Goal: Check status: Check status

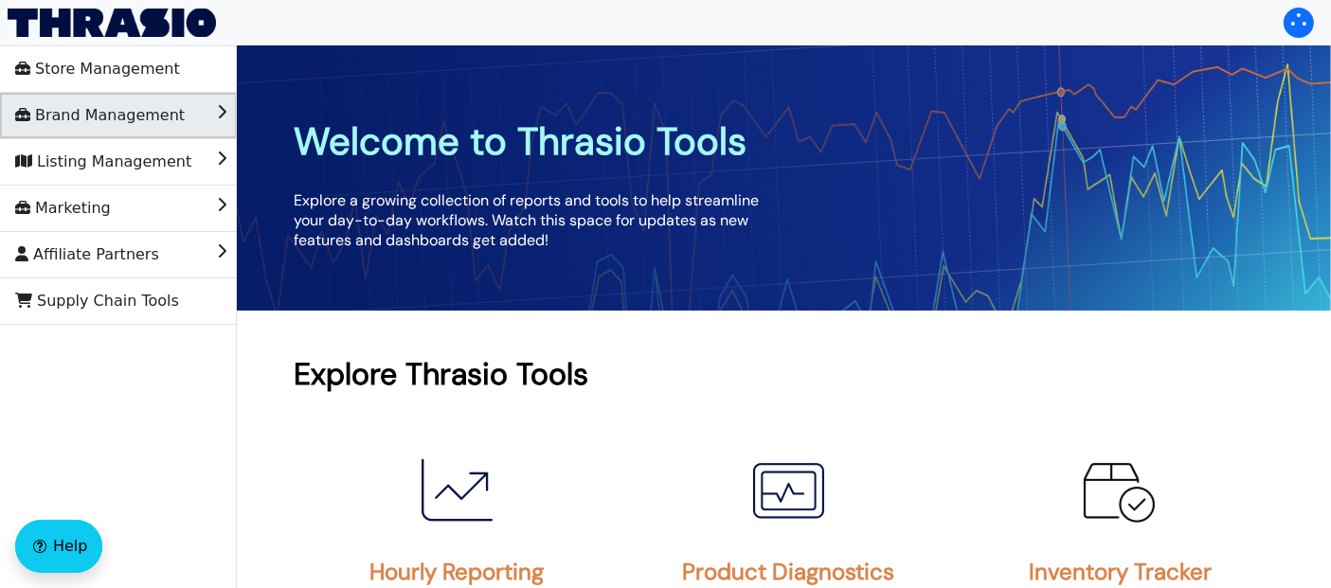
click at [172, 117] on li "Brand Management" at bounding box center [118, 115] width 237 height 45
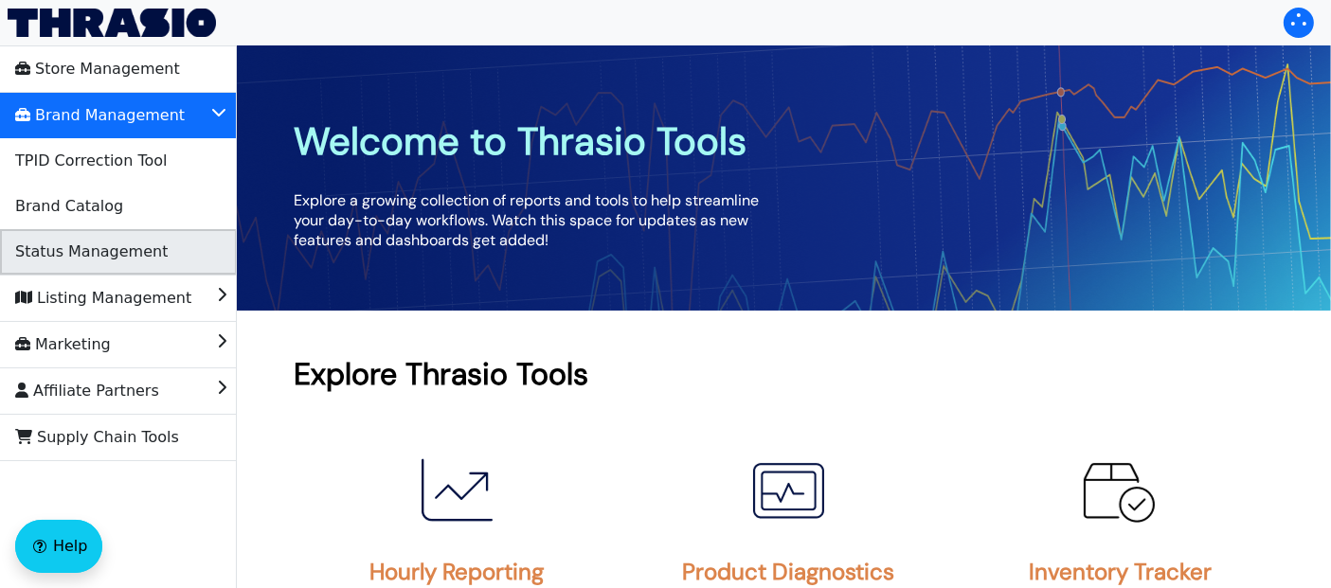
click at [120, 245] on span "Status Management" at bounding box center [91, 252] width 152 height 30
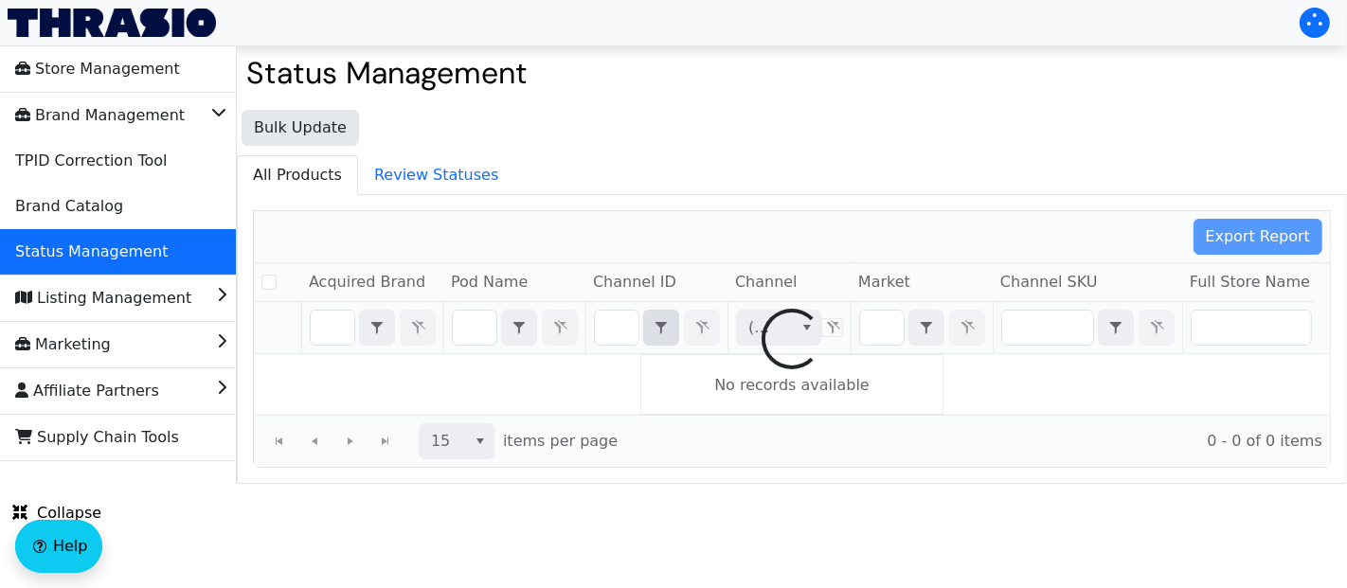
checkbox input "false"
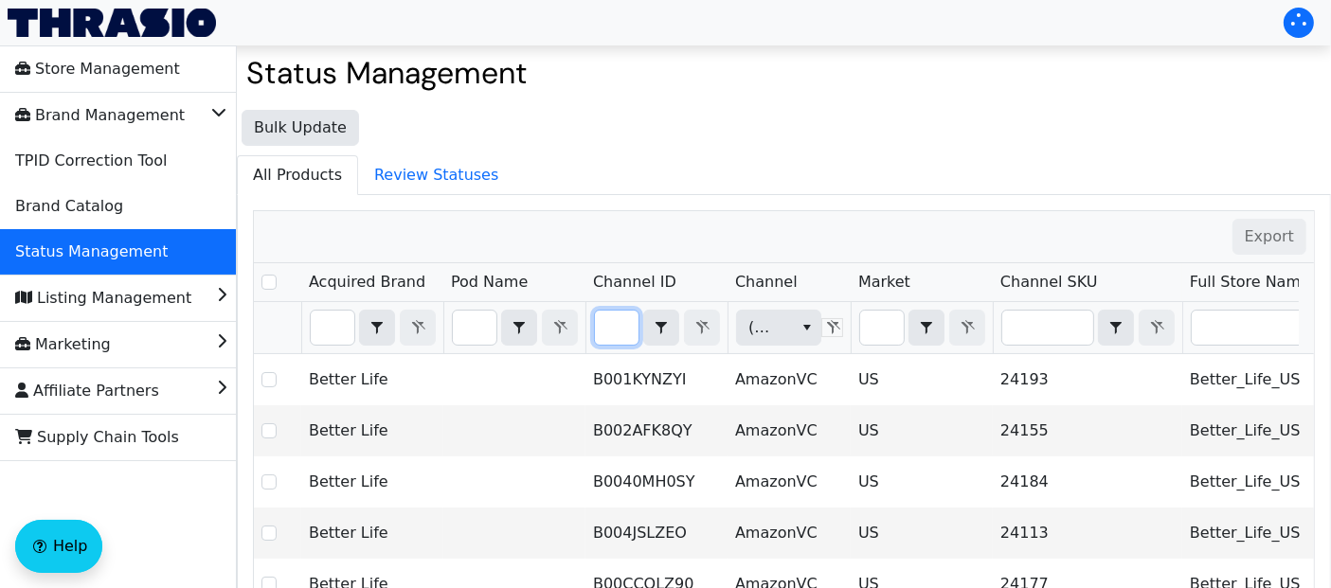
click at [621, 325] on input "Filter" at bounding box center [617, 328] width 44 height 34
type input "B01N4R5UJE"
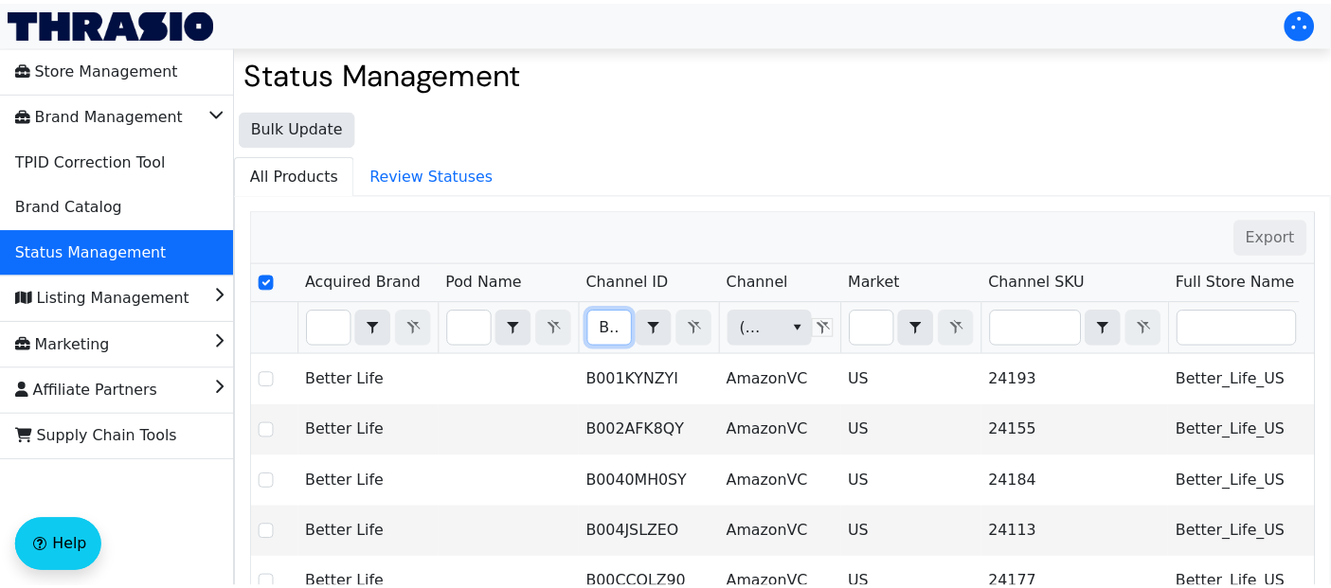
scroll to position [0, 62]
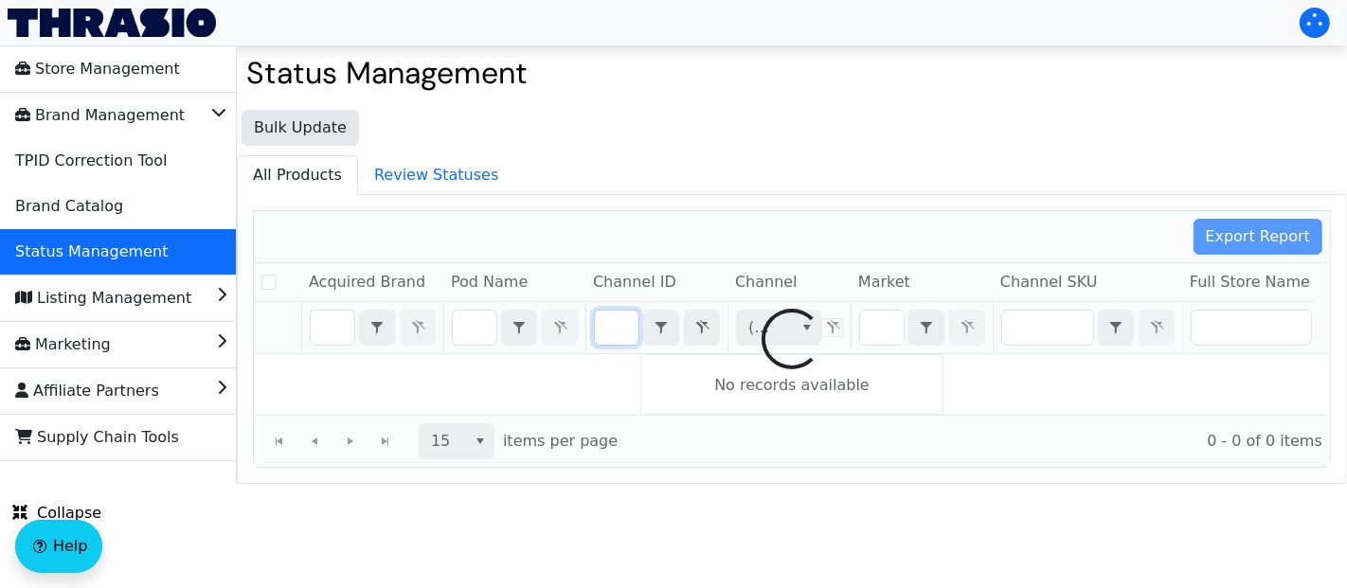
checkbox input "false"
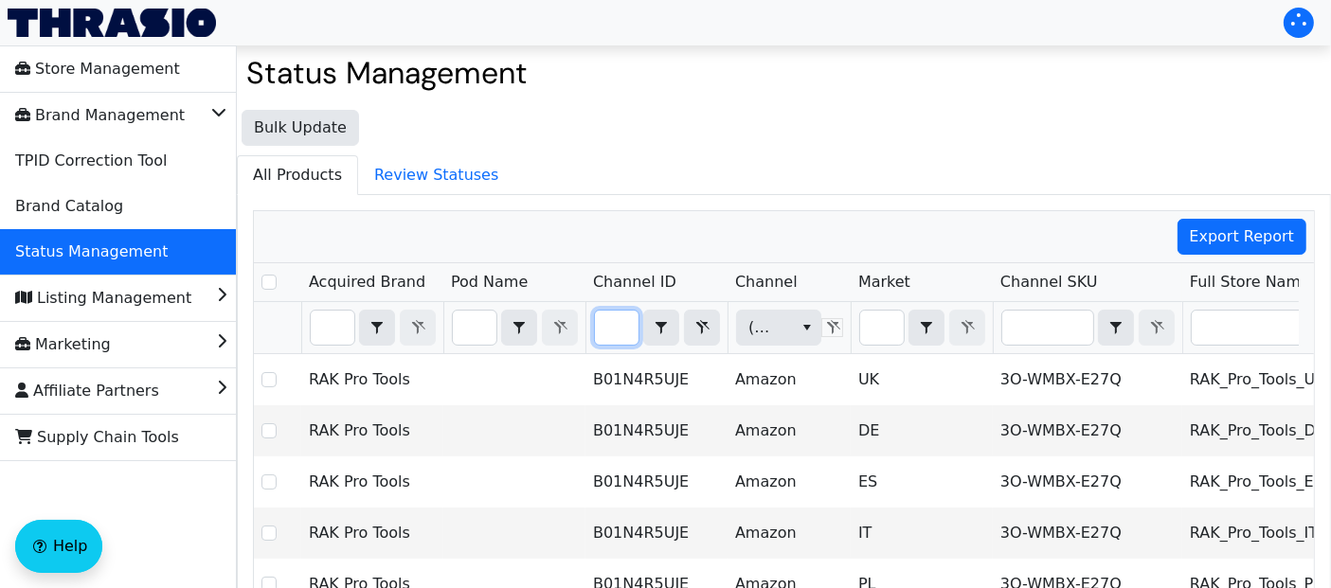
type input "B01N4R5UJE"
click at [879, 332] on input "Filter" at bounding box center [882, 328] width 44 height 34
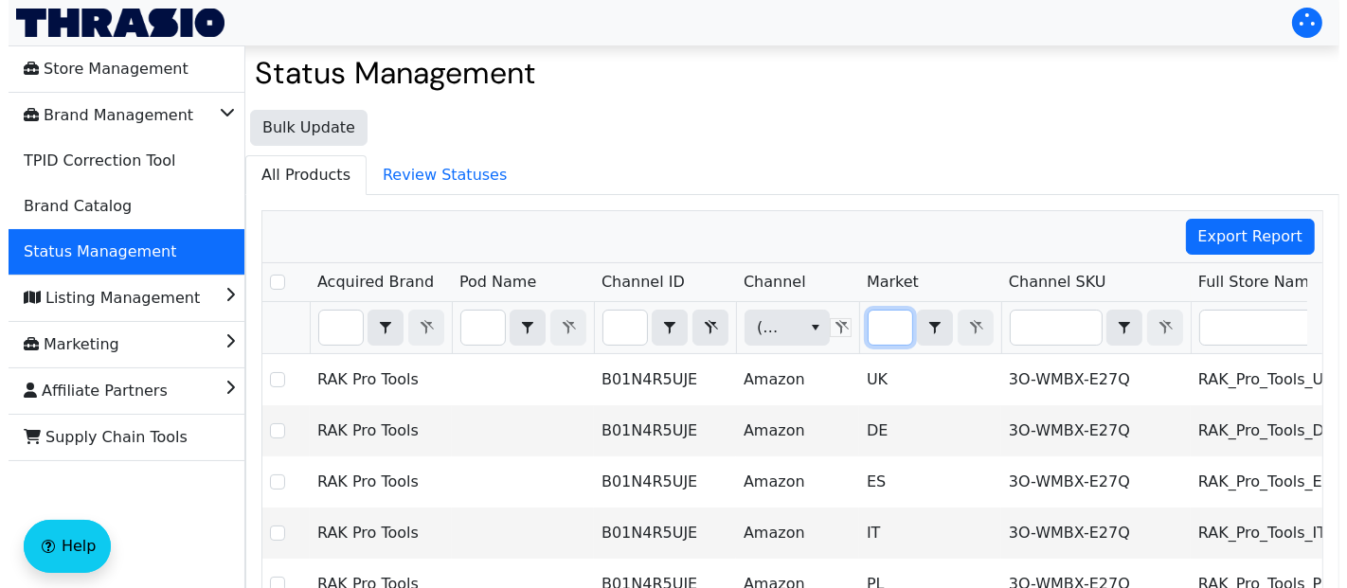
scroll to position [0, 0]
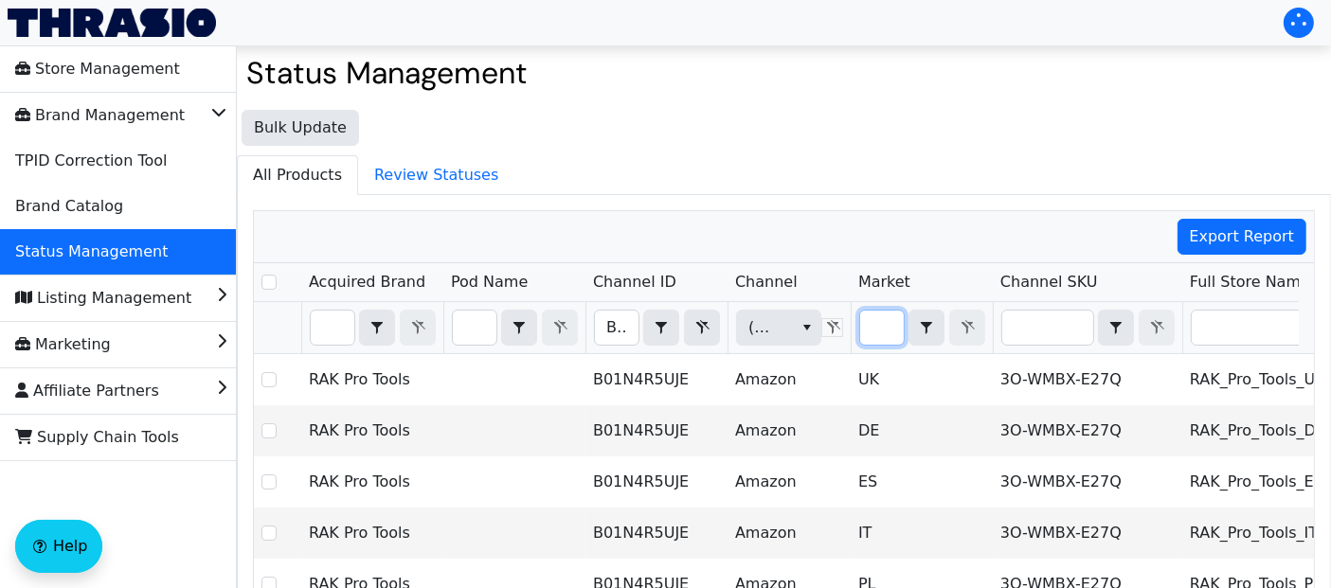
type input "u"
checkbox input "true"
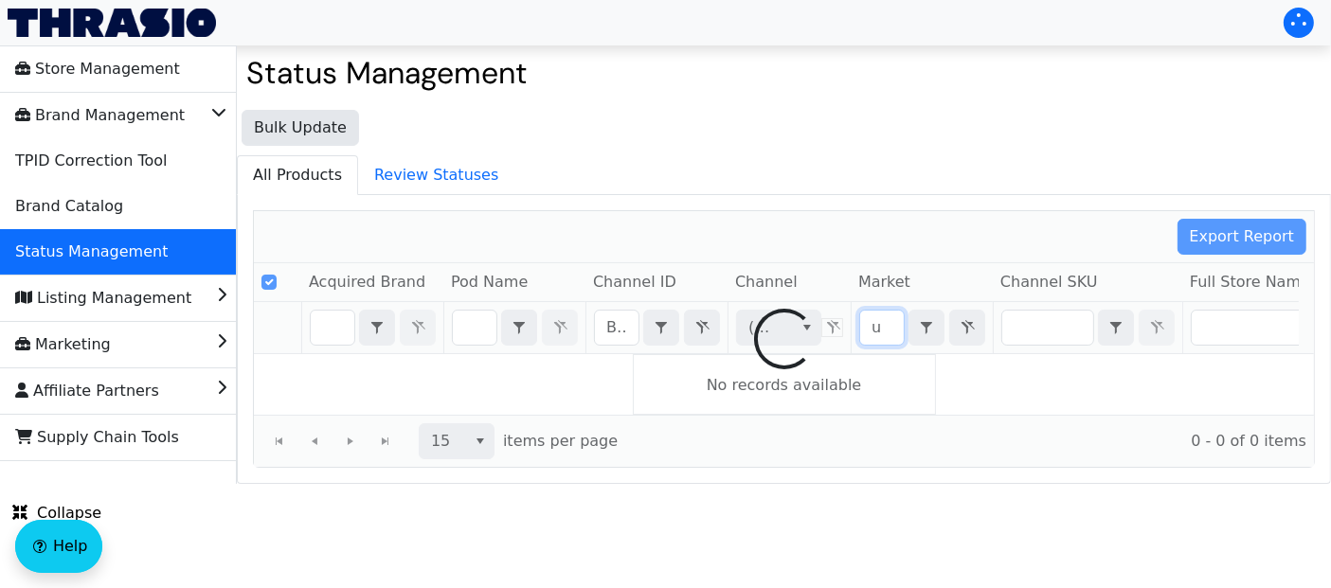
type input "us"
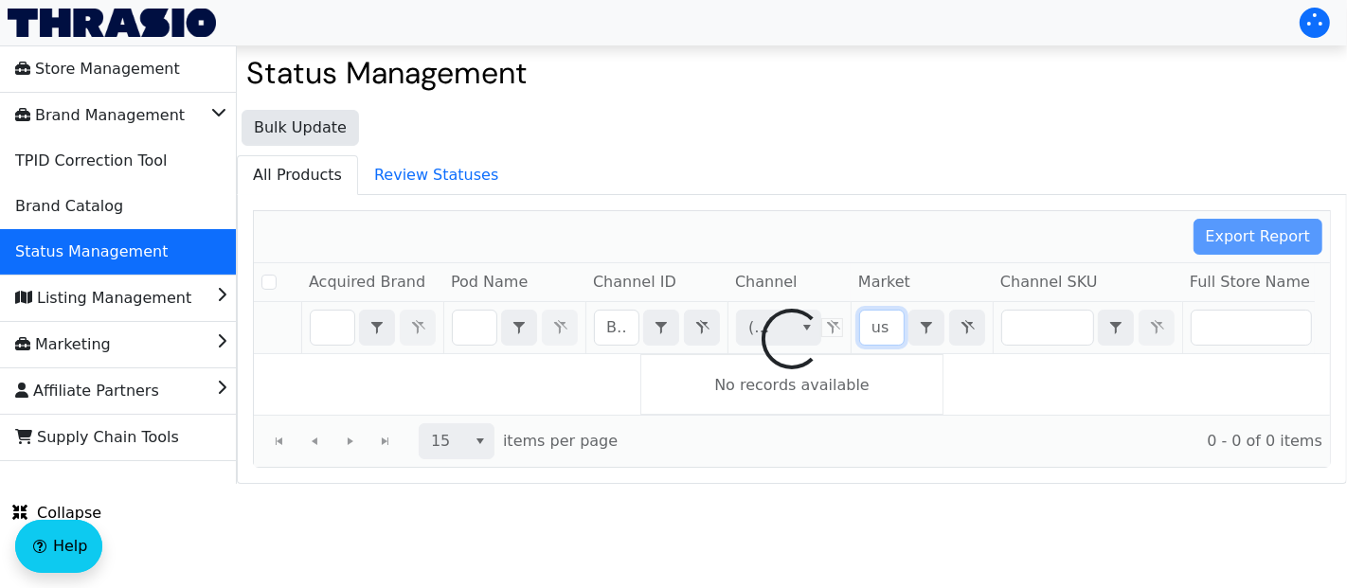
checkbox input "false"
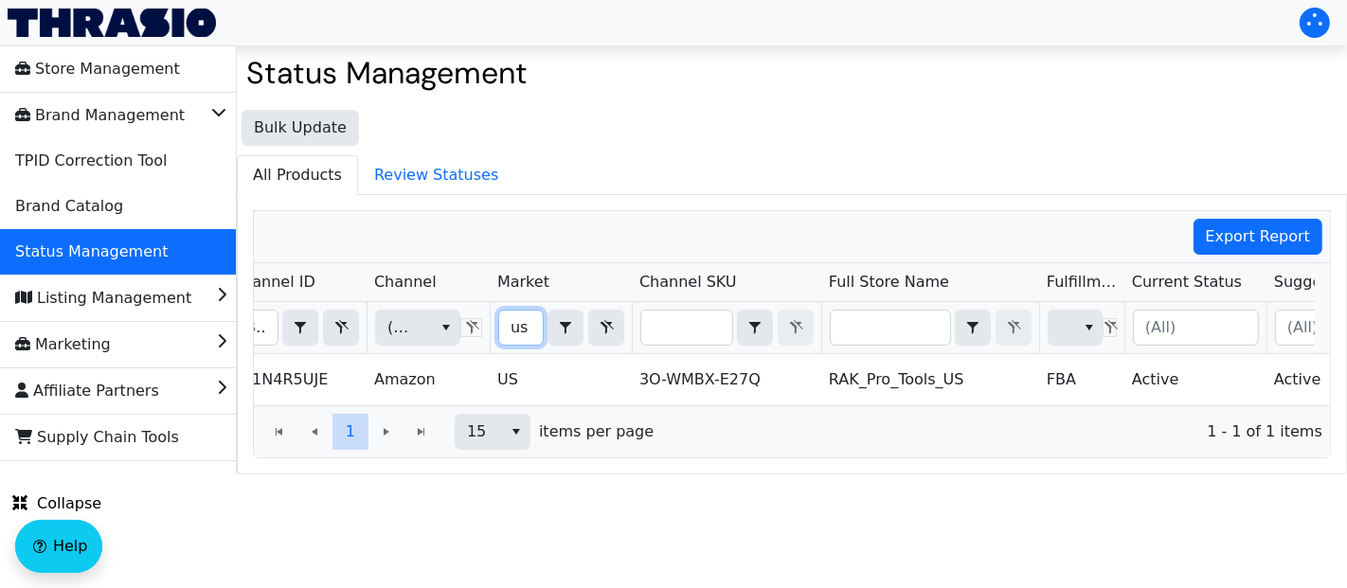
scroll to position [0, 372]
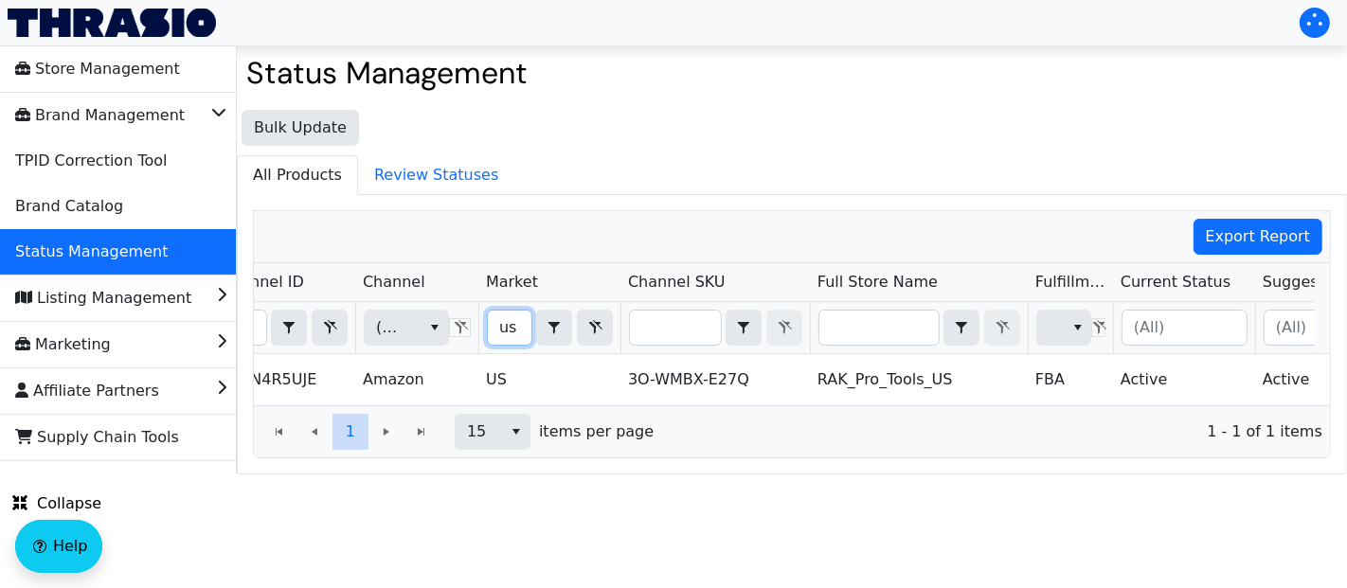
type input "us"
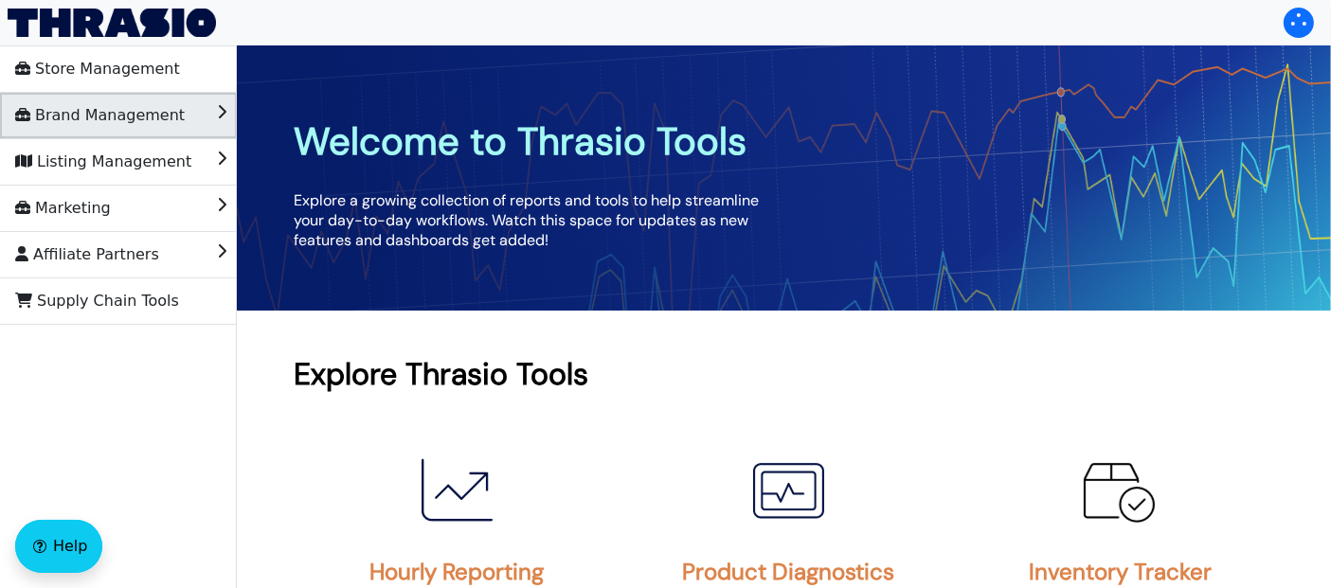
click at [107, 119] on span "Brand Management" at bounding box center [100, 115] width 170 height 30
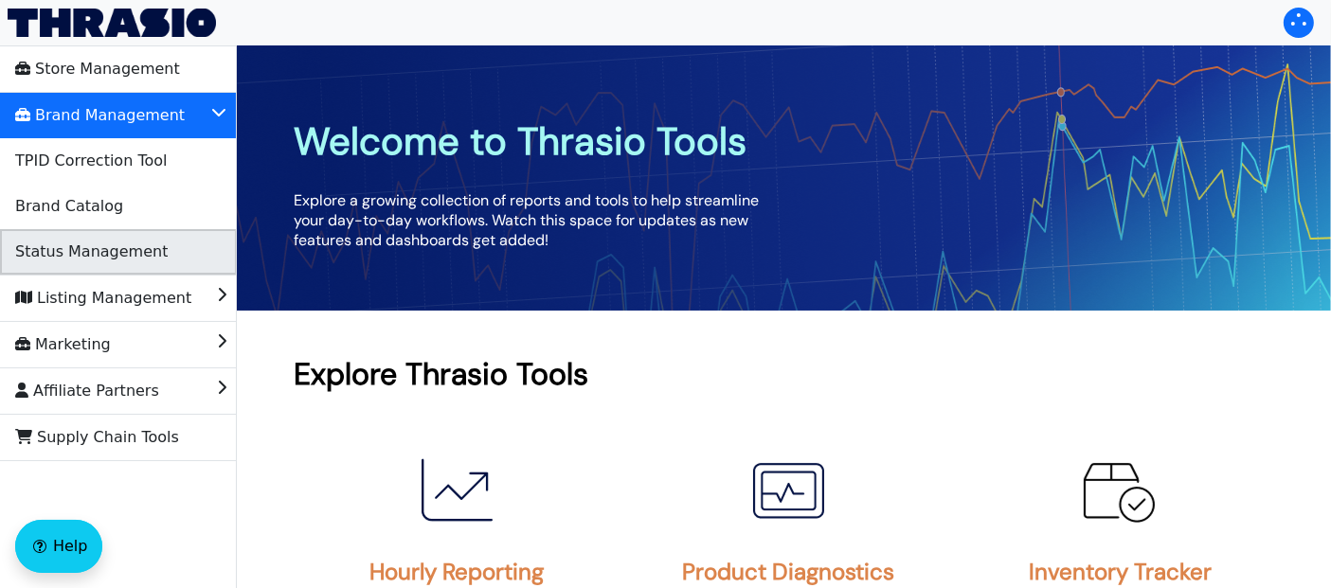
click at [143, 260] on span "Status Management" at bounding box center [91, 252] width 152 height 30
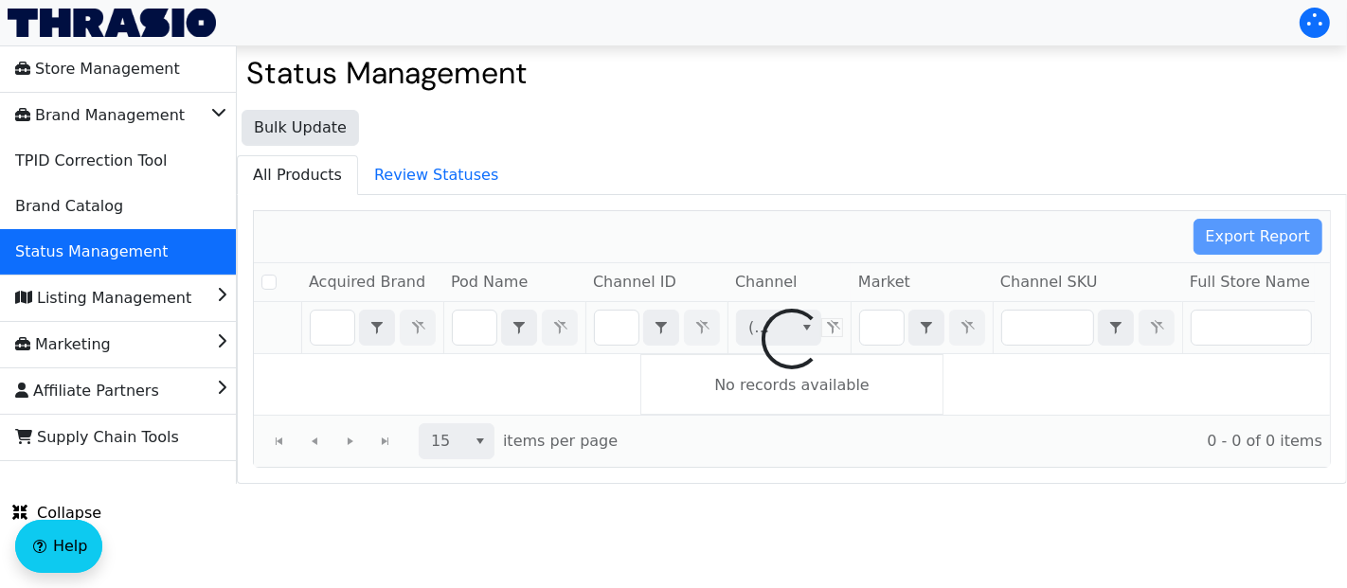
checkbox input "false"
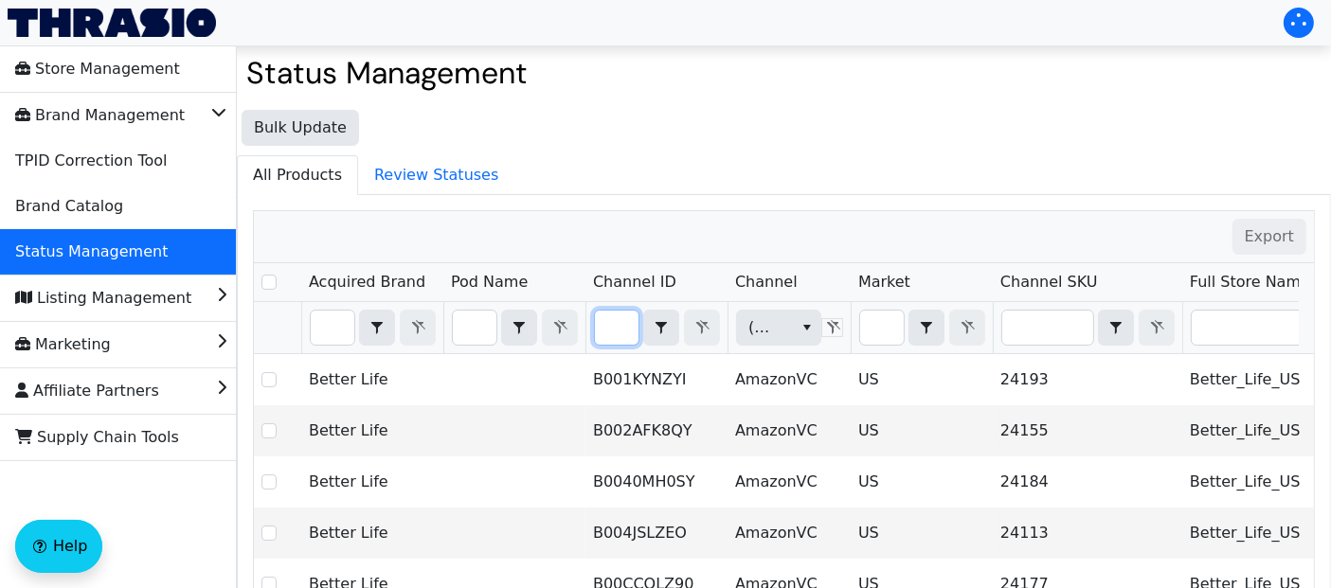
click at [628, 324] on input "Filter" at bounding box center [617, 328] width 44 height 34
type input "Cooler Shock"
checkbox input "true"
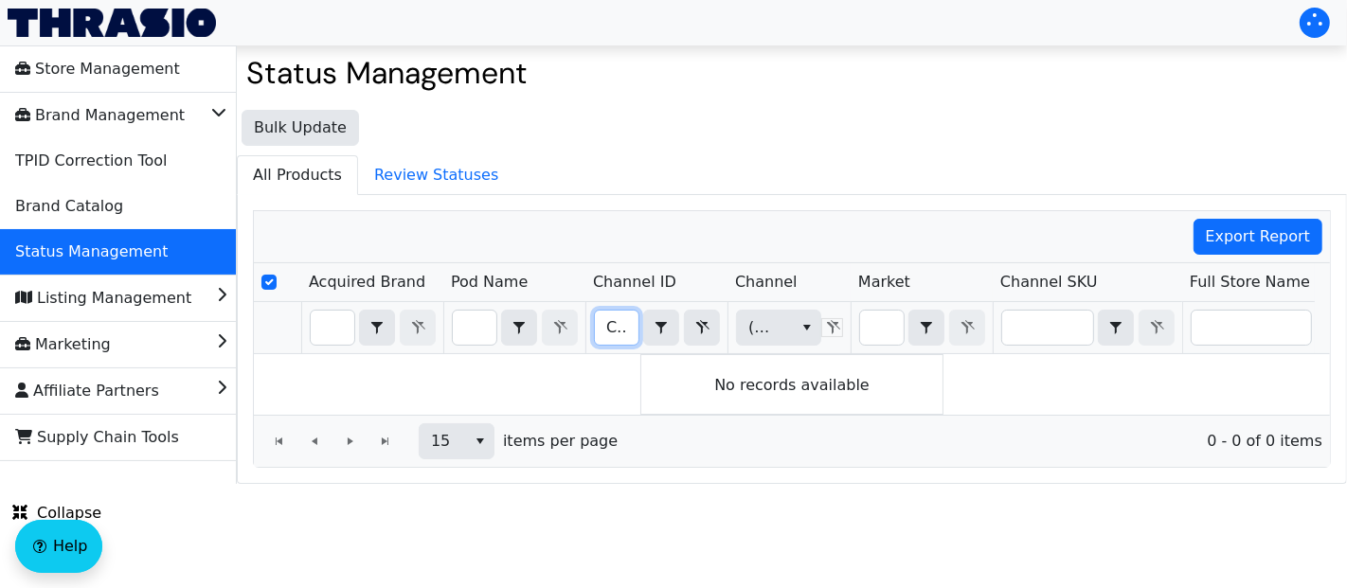
click at [610, 329] on input "Cooler Shock" at bounding box center [617, 328] width 44 height 34
type input "B084KQZYJ2"
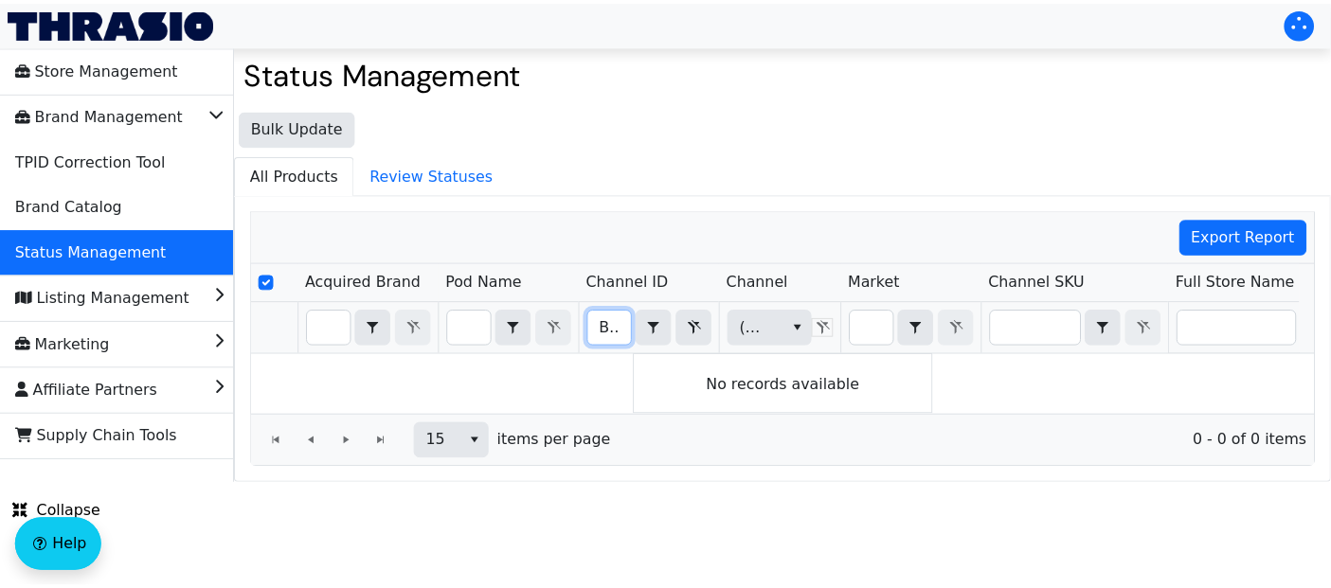
scroll to position [0, 59]
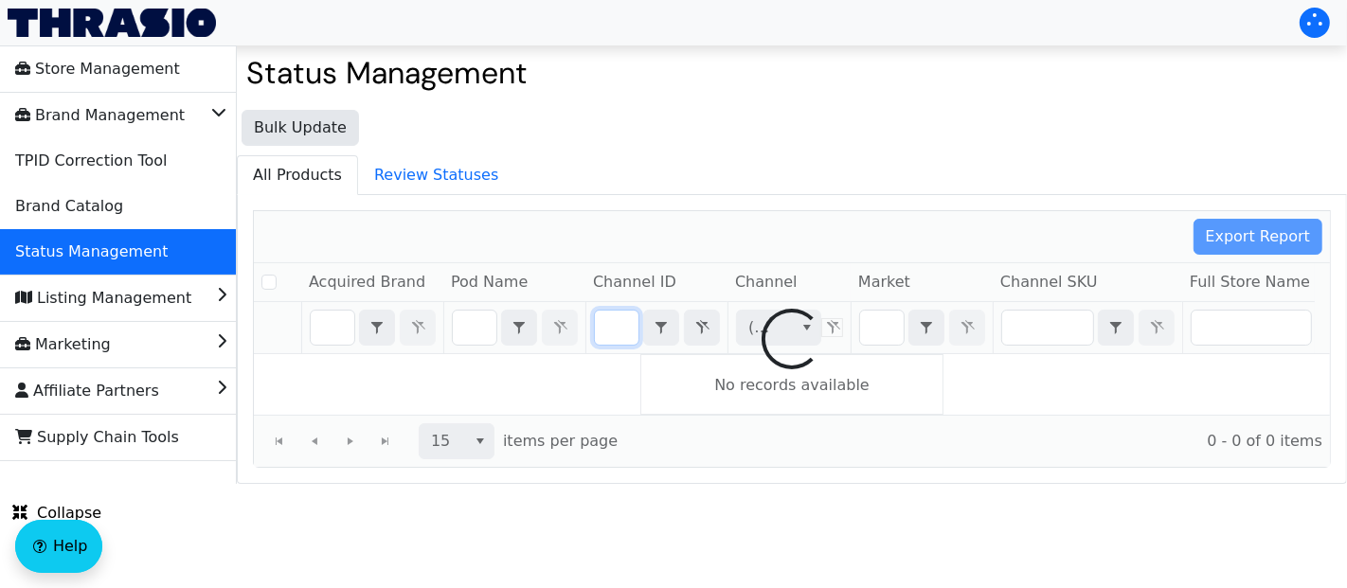
checkbox input "false"
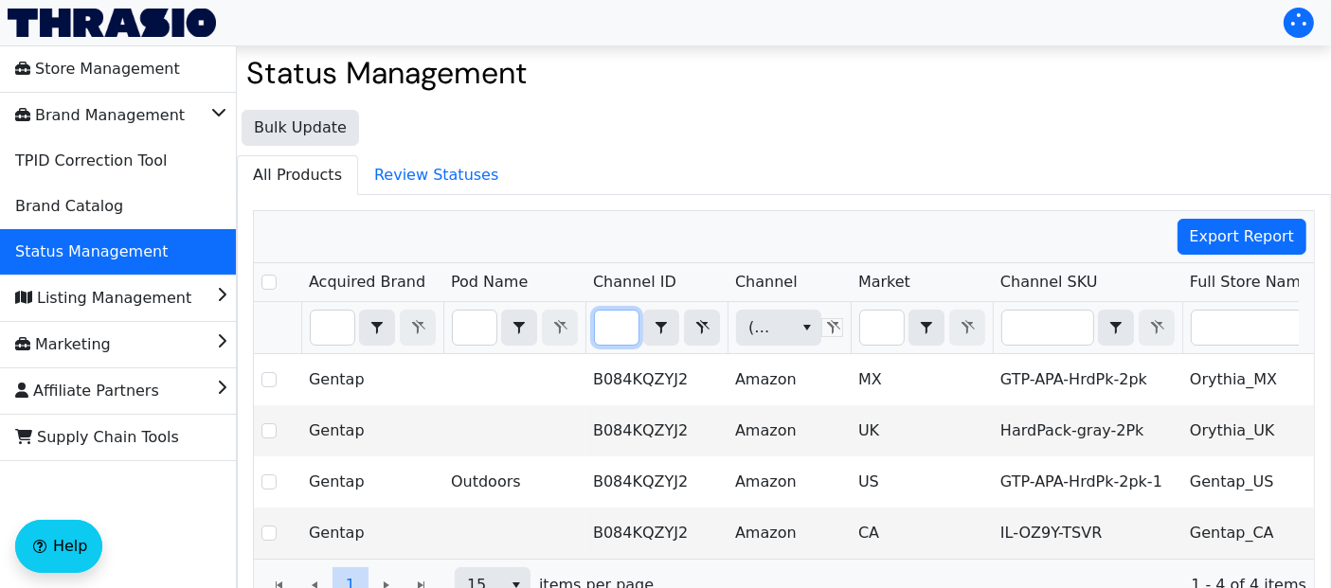
type input "B084KQZYJ2"
click at [877, 322] on input "Filter" at bounding box center [882, 328] width 44 height 34
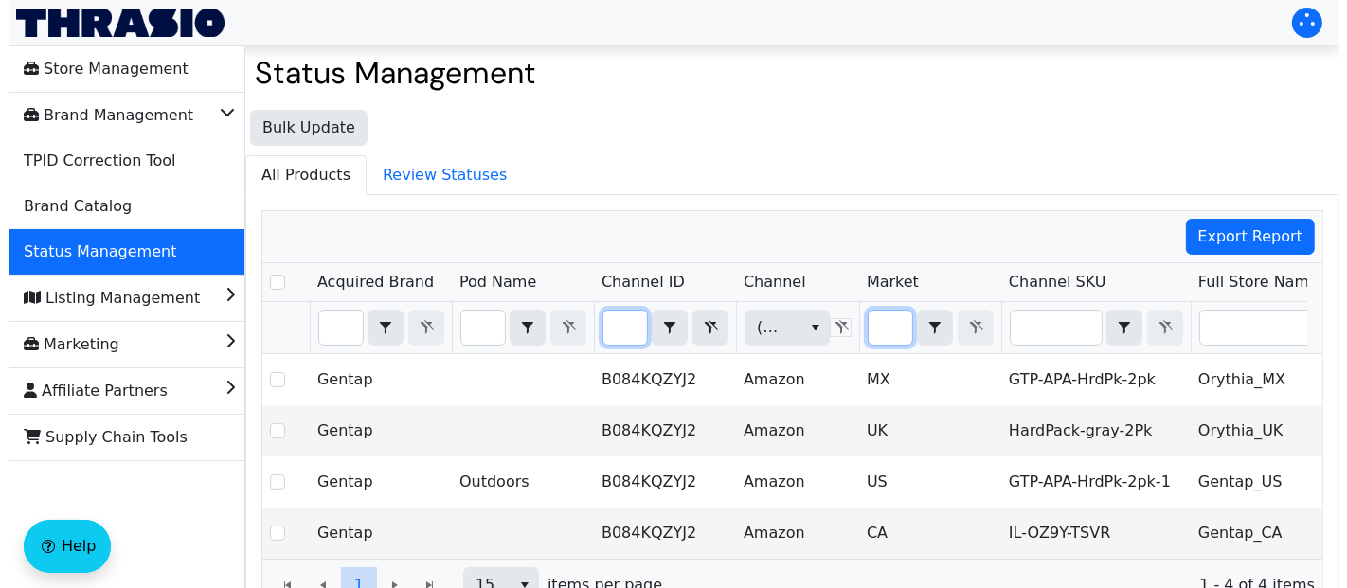
scroll to position [0, 0]
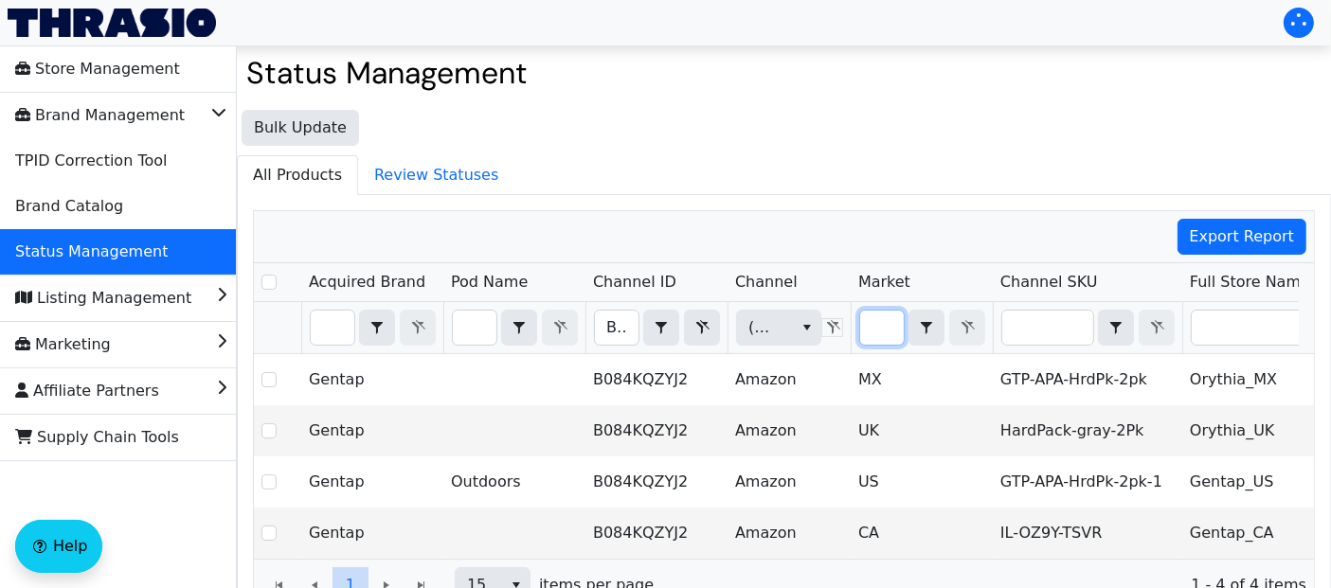
type input "u"
checkbox input "true"
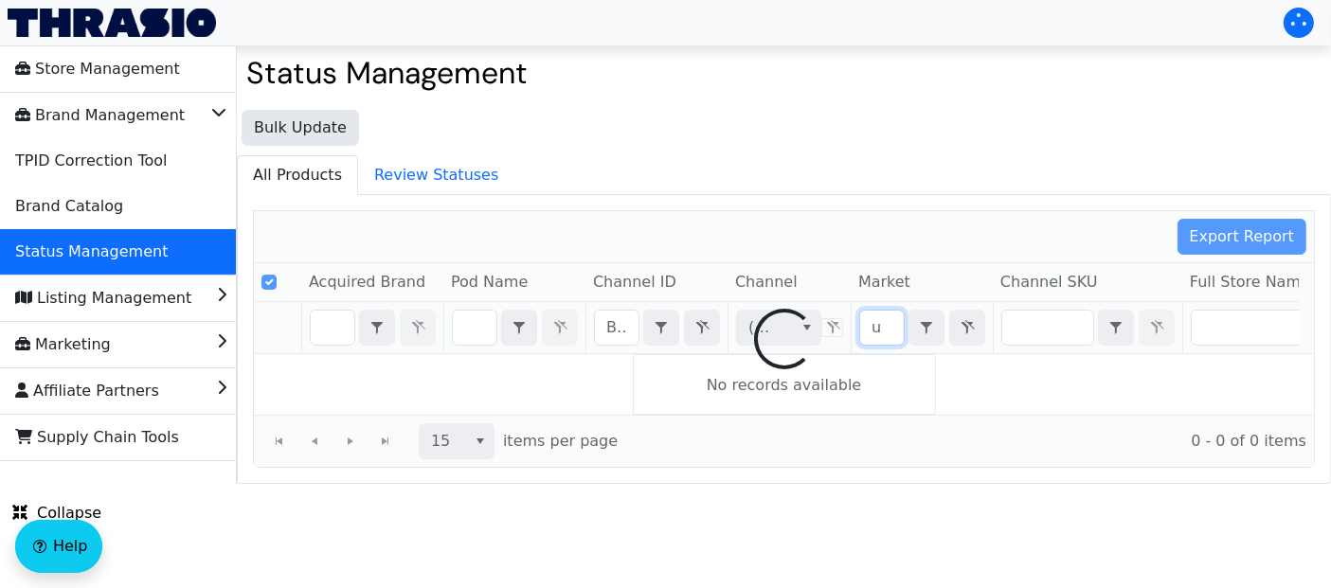
type input "us"
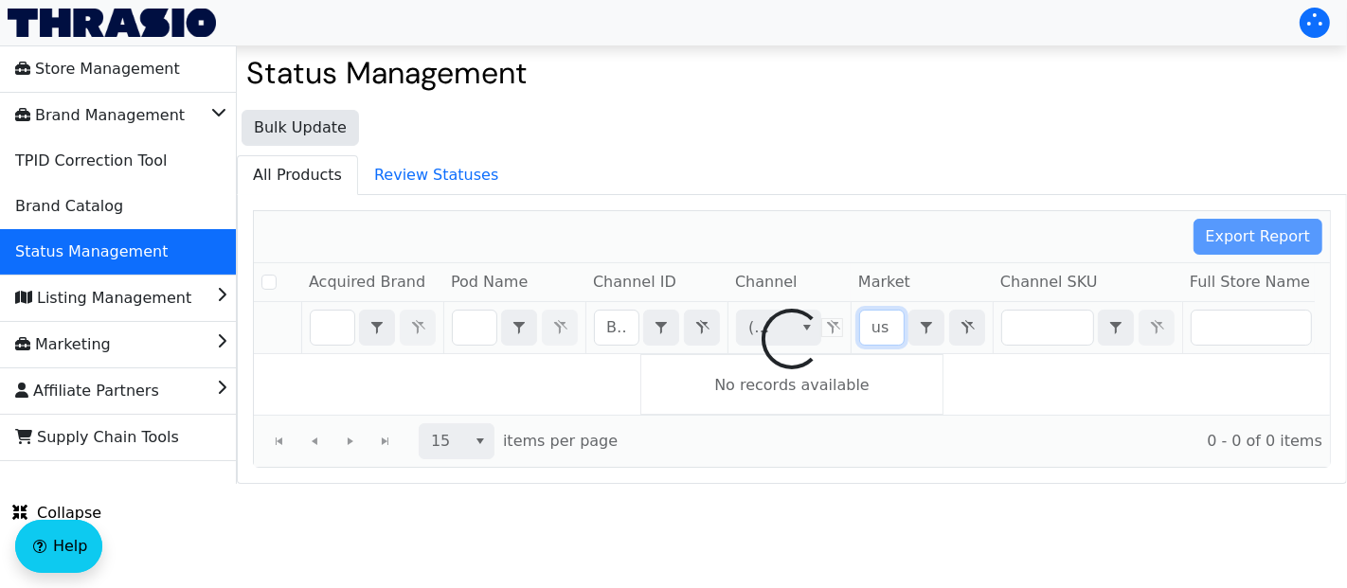
checkbox input "false"
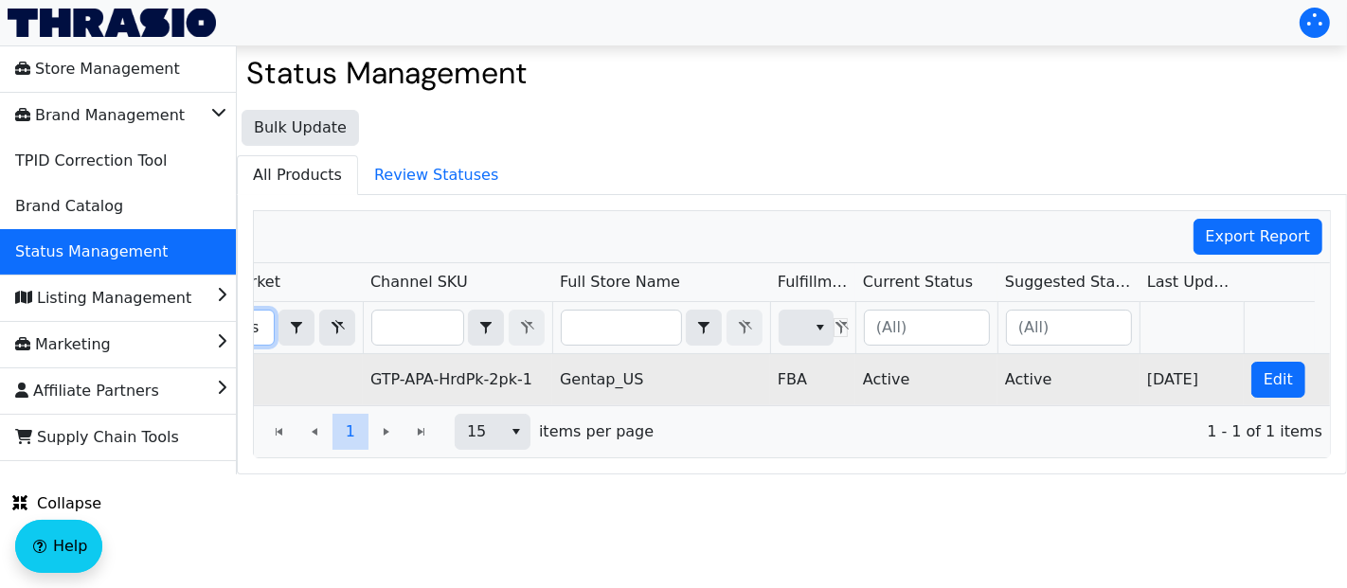
scroll to position [0, 629]
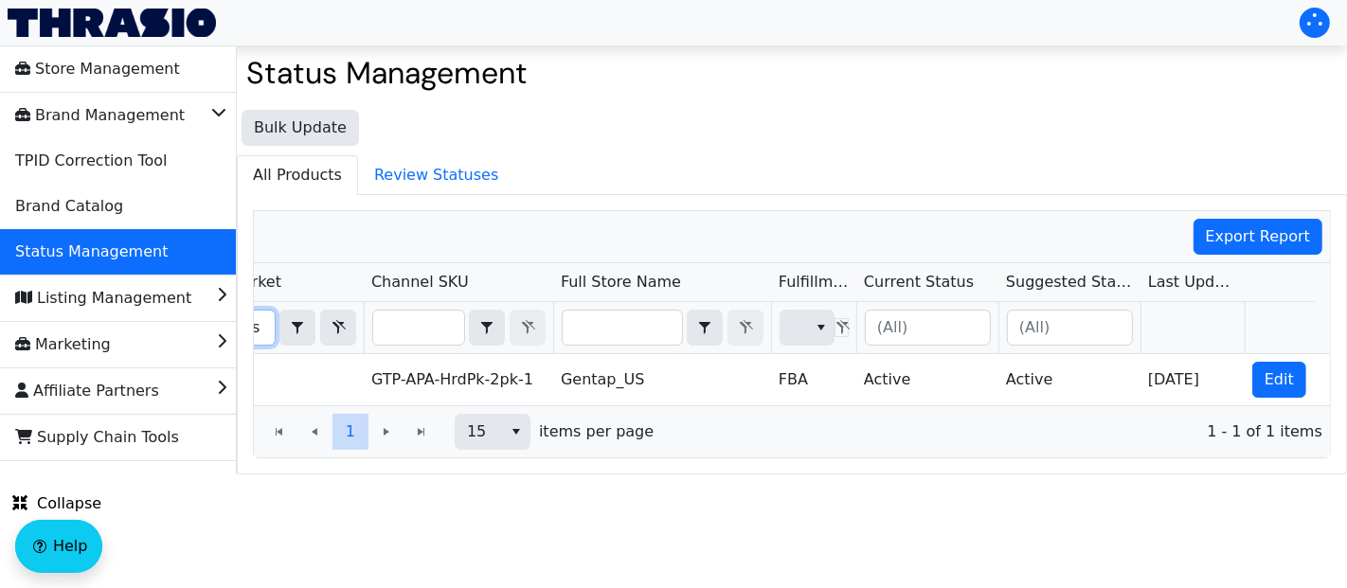
type input "us"
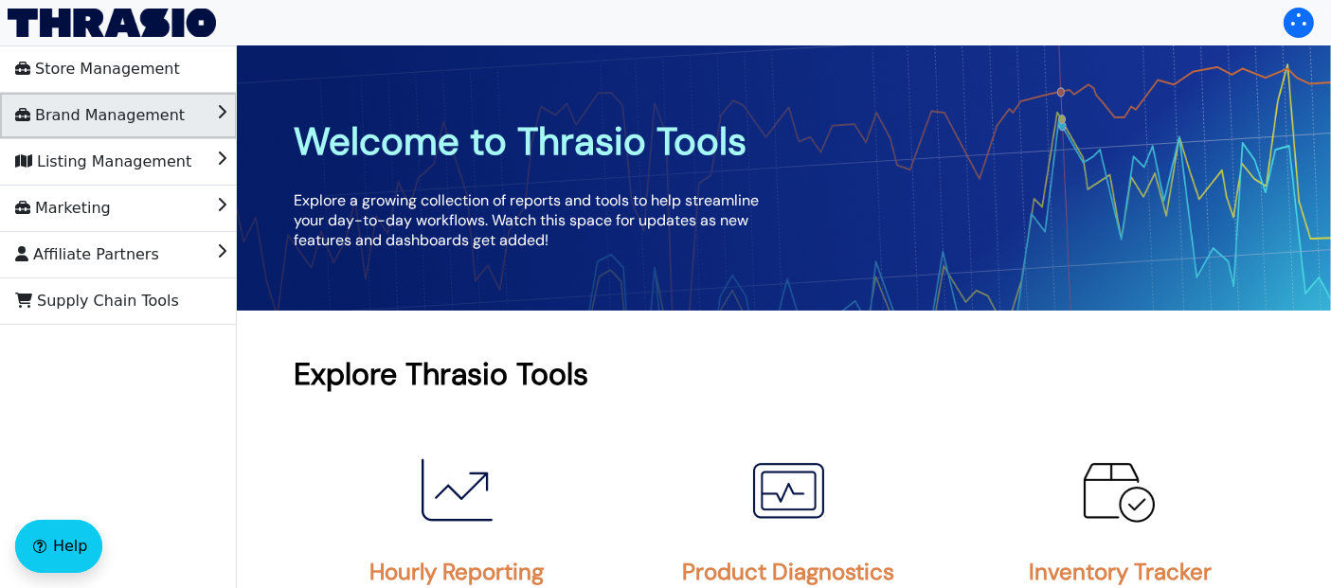
click at [111, 115] on span "Brand Management" at bounding box center [100, 115] width 170 height 30
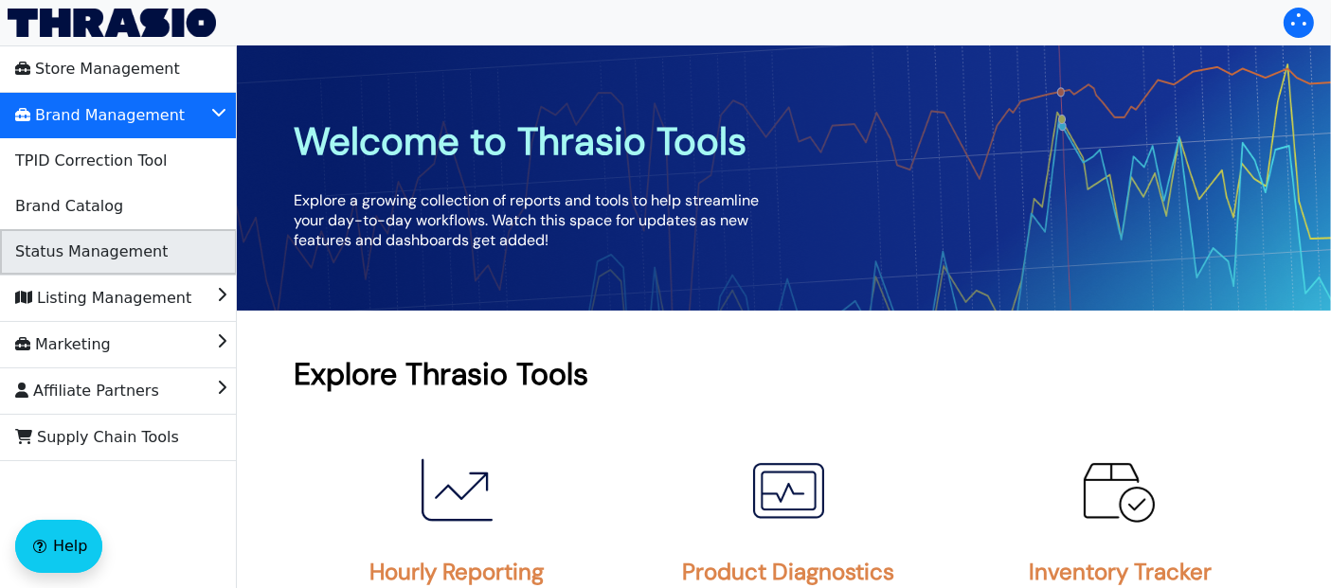
click at [114, 240] on span "Status Management" at bounding box center [91, 252] width 152 height 30
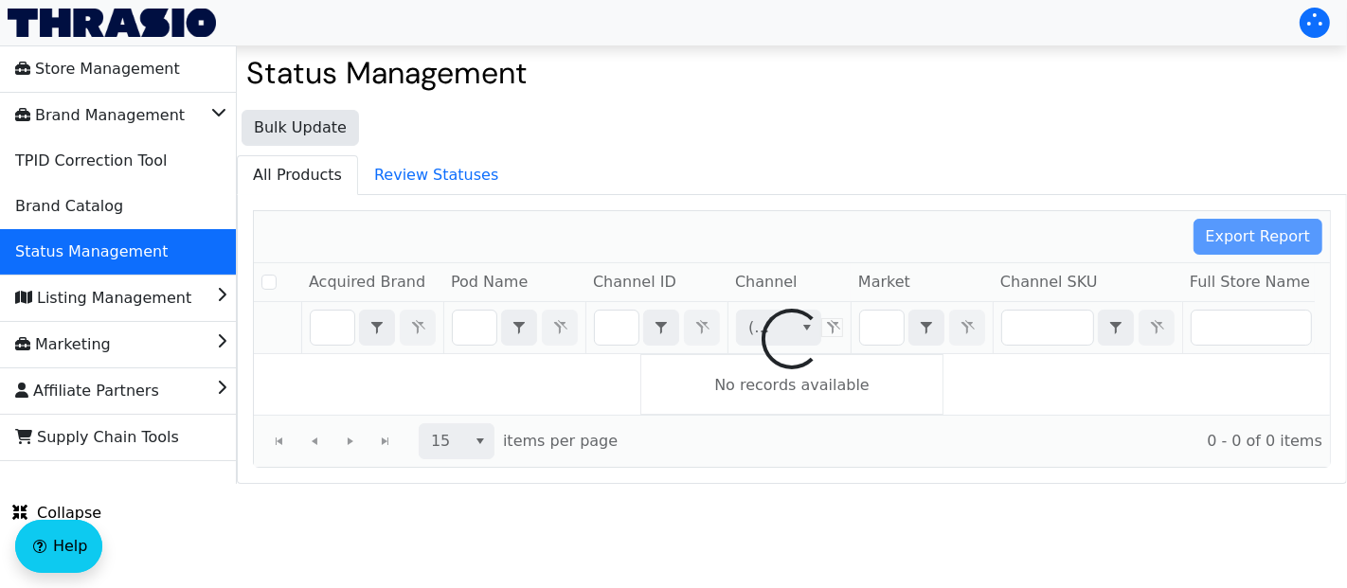
checkbox input "false"
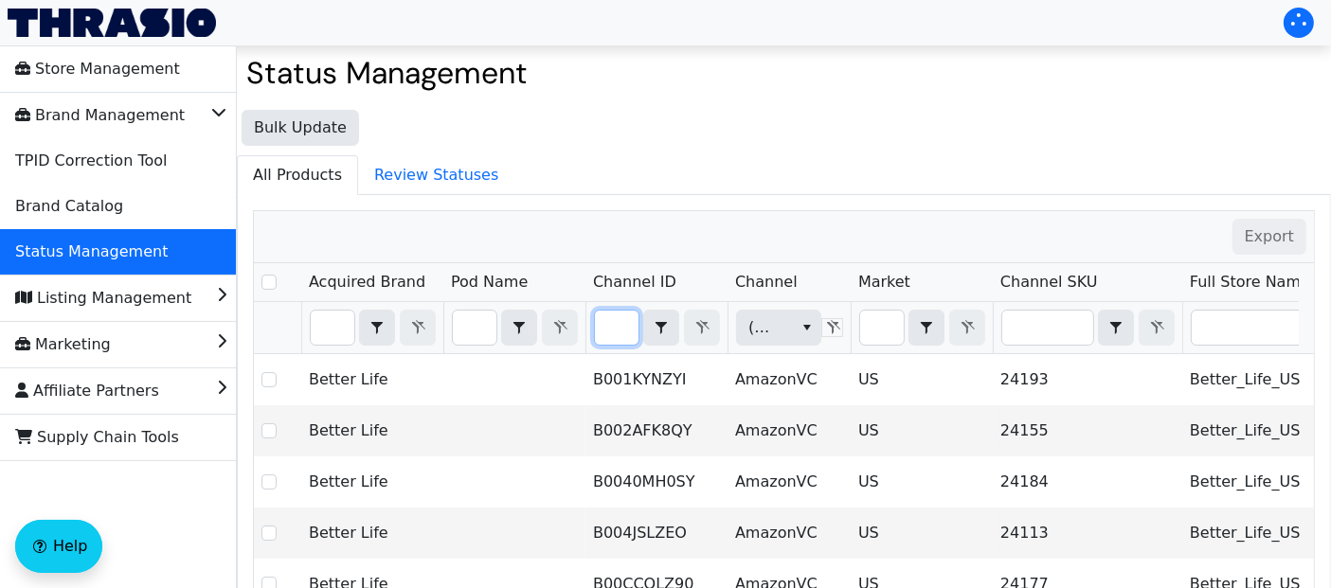
click at [617, 328] on input "Filter" at bounding box center [617, 328] width 44 height 34
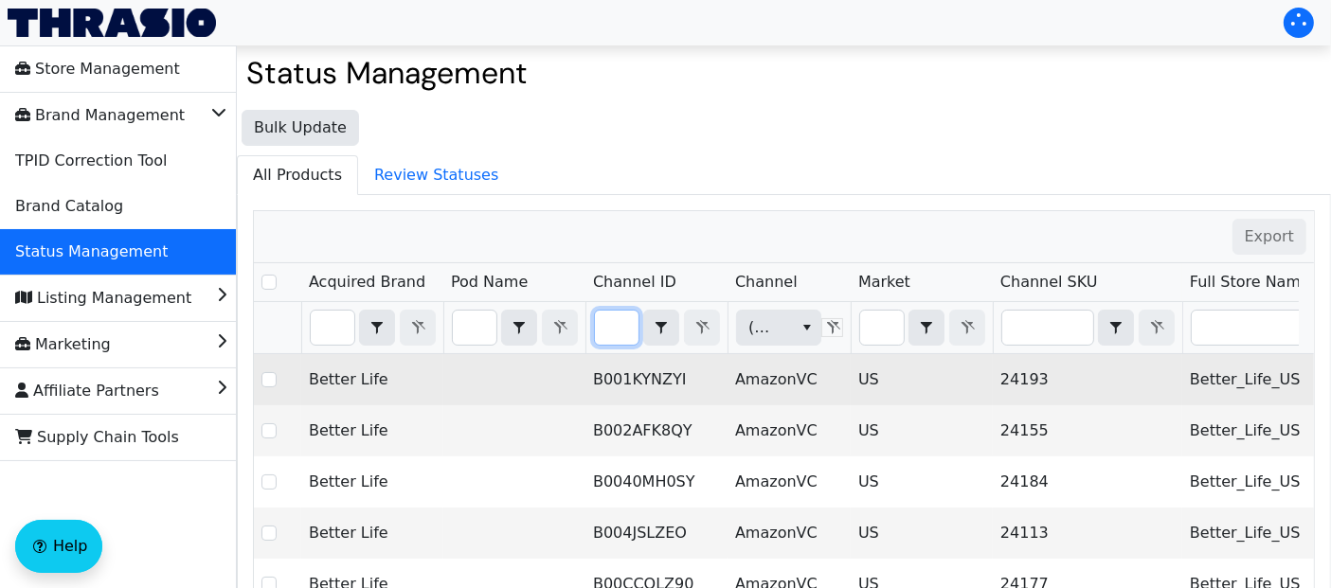
type input "B0F2XZTM1J"
checkbox input "true"
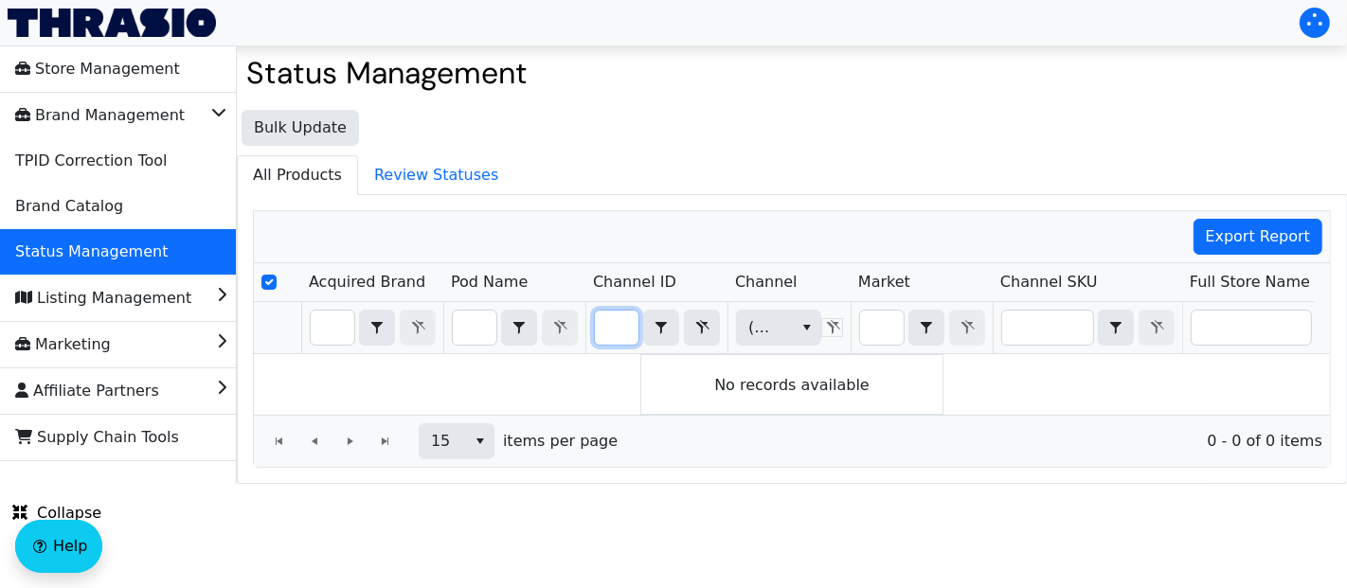
type input "B0F2XZTM1J"
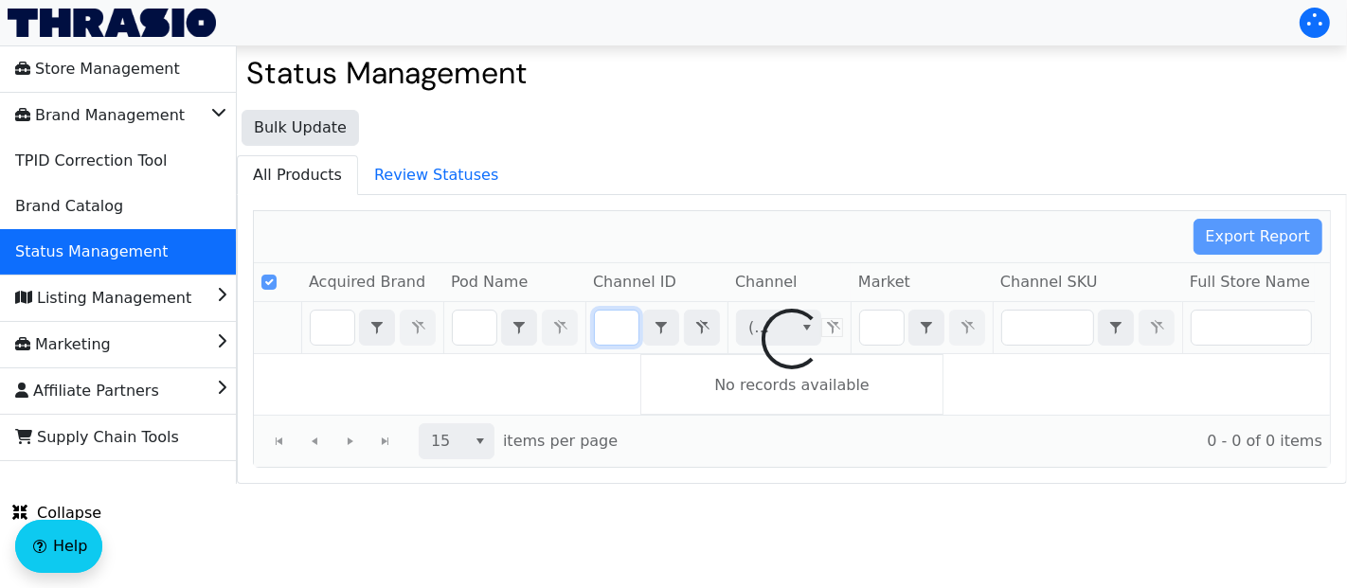
scroll to position [0, 62]
checkbox input "false"
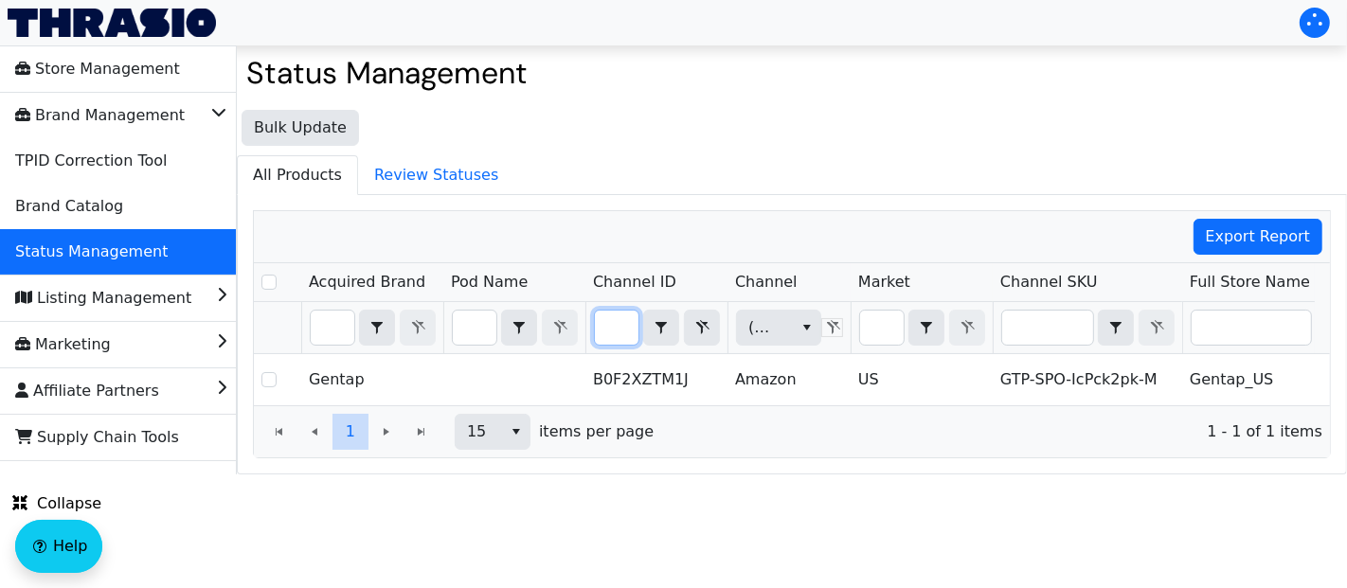
type input "B0F2XZTM1J"
